Goal: Find specific page/section: Find specific page/section

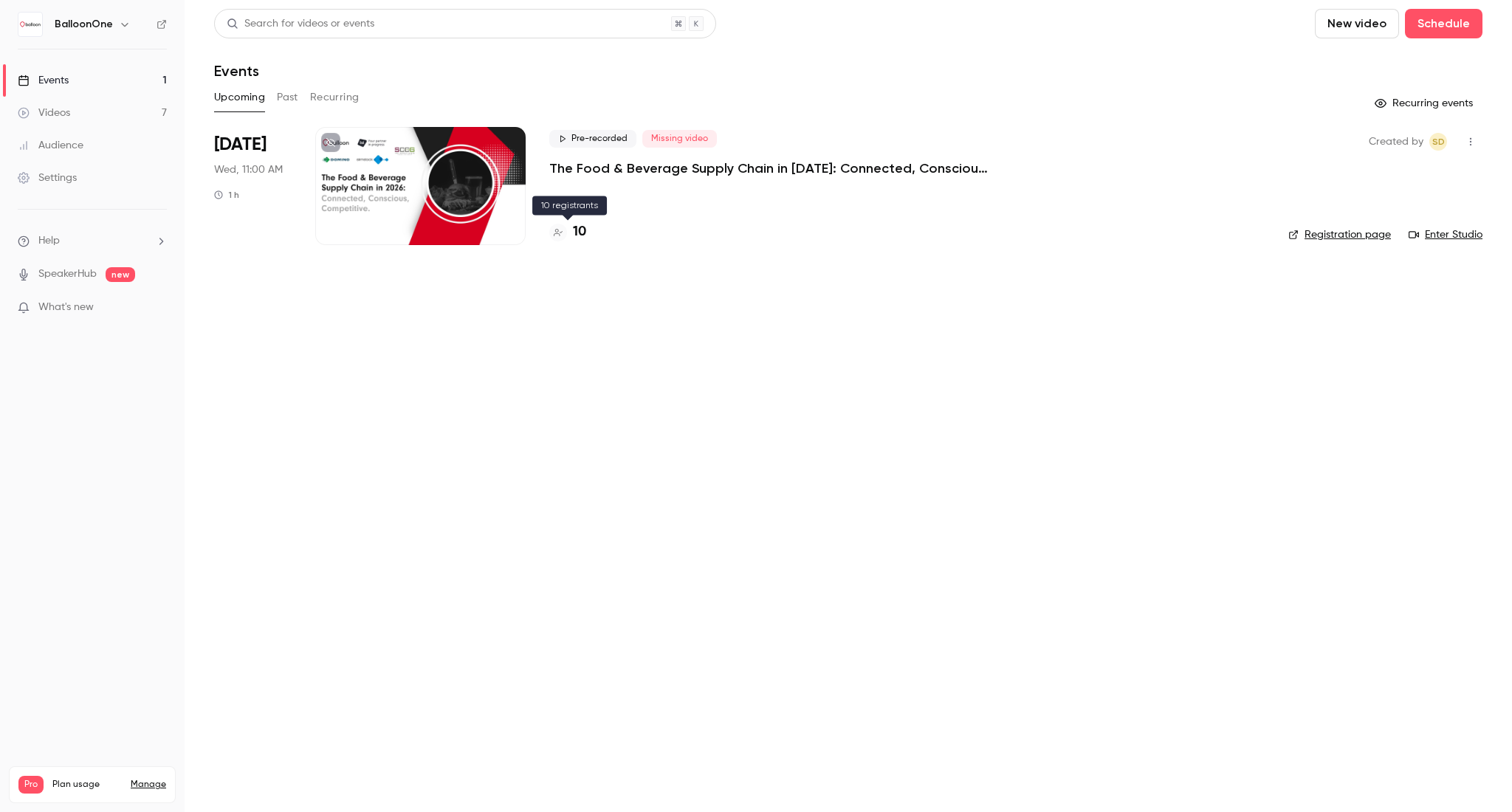
click at [577, 231] on h4 "10" at bounding box center [579, 232] width 13 height 20
